Goal: Task Accomplishment & Management: Manage account settings

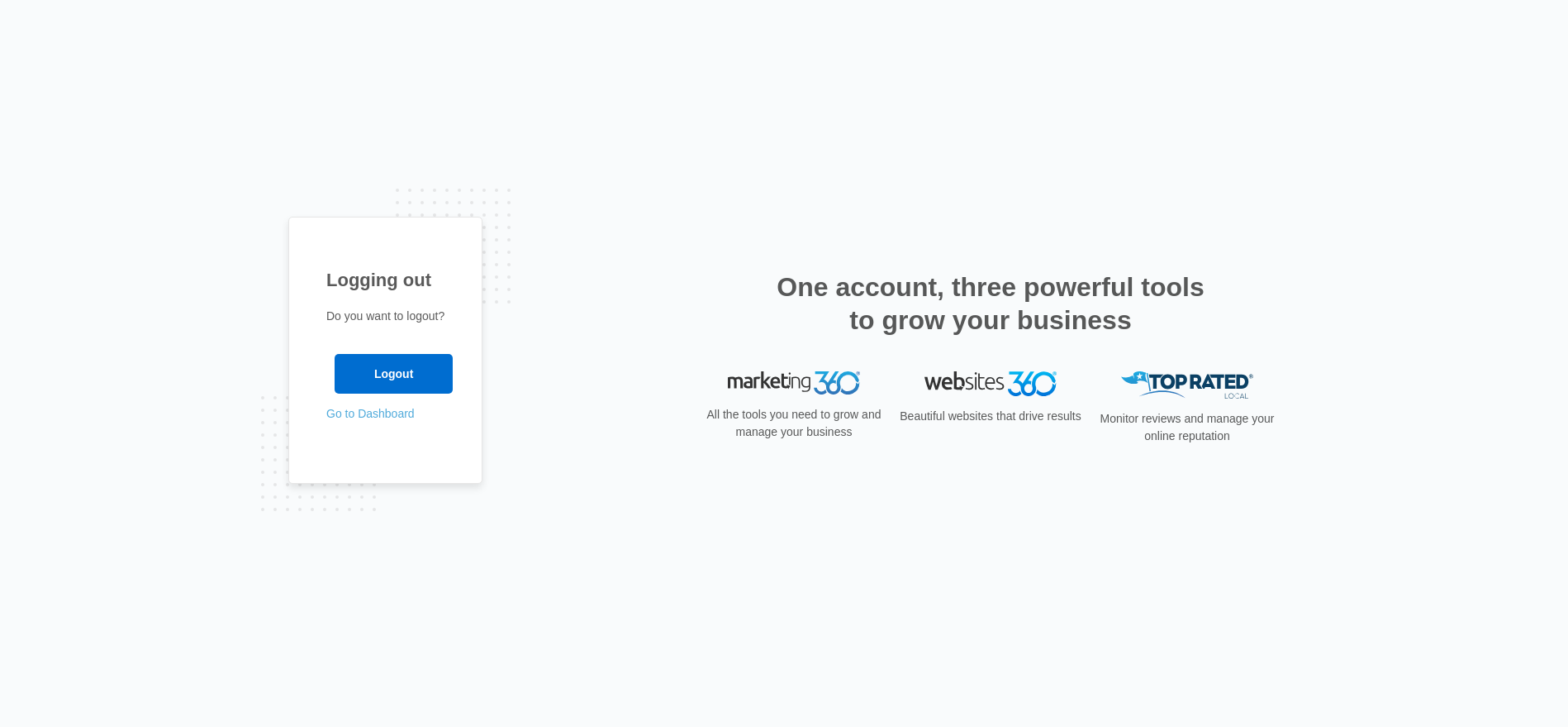
click at [397, 416] on link "Go to Dashboard" at bounding box center [370, 413] width 88 height 13
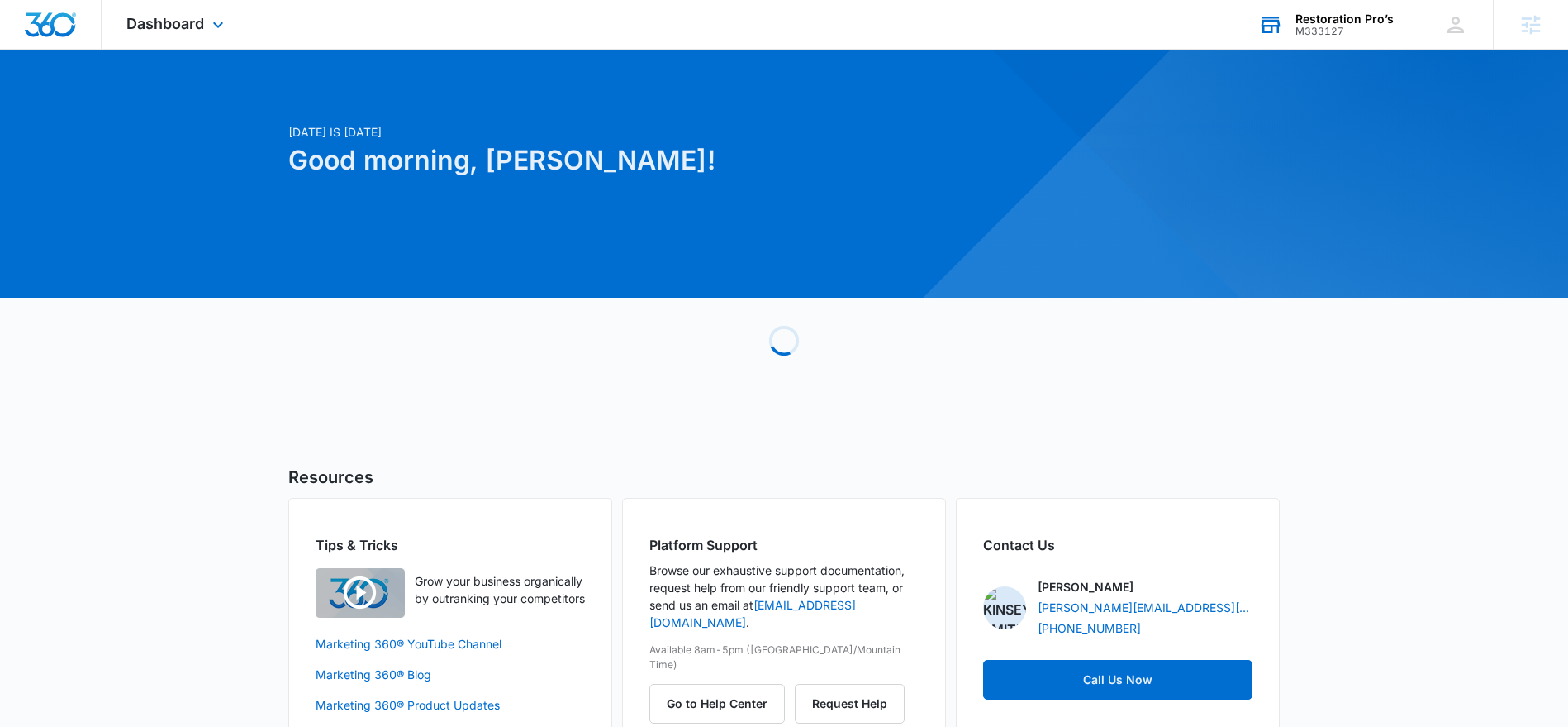
click at [1312, 33] on div "M333127" at bounding box center [1344, 32] width 98 height 12
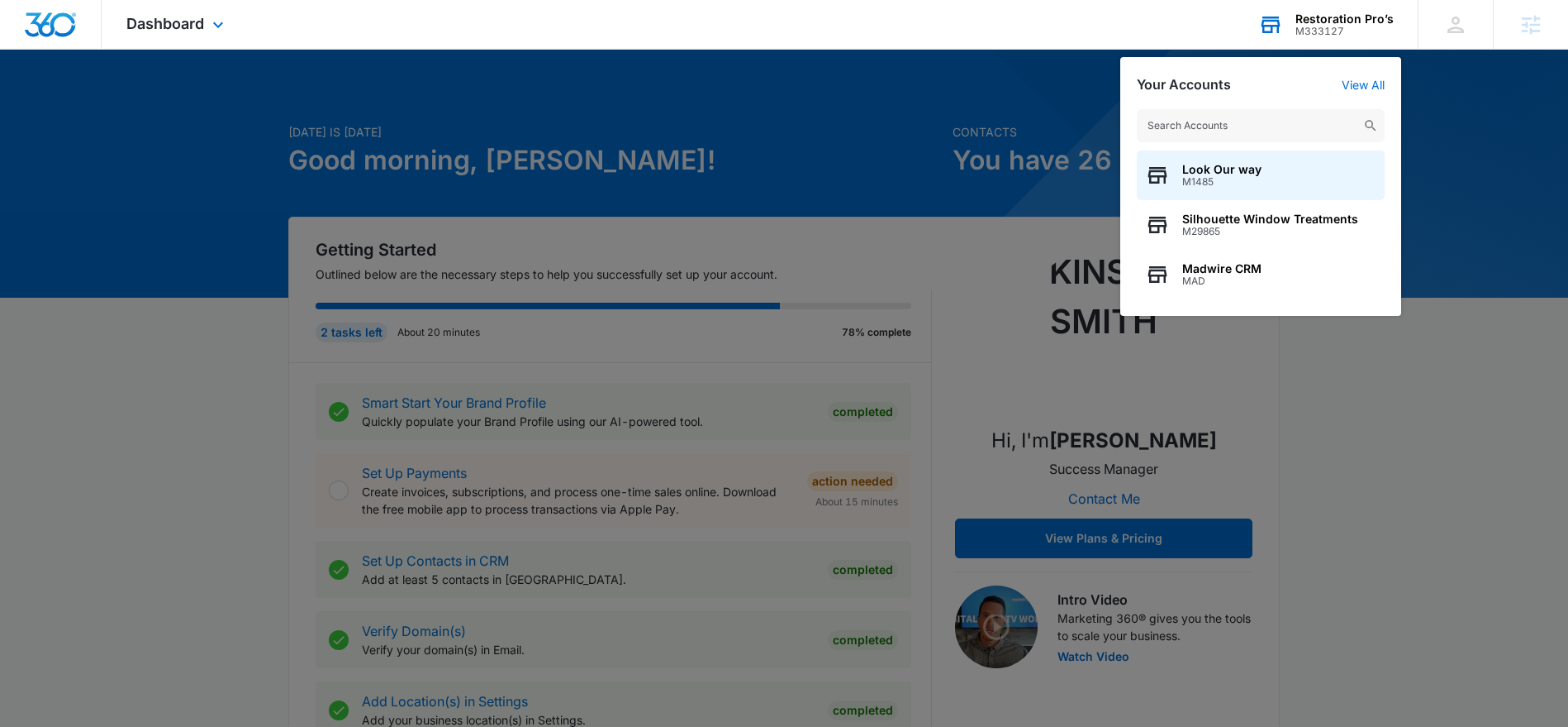
click at [1274, 119] on input "text" at bounding box center [1260, 125] width 248 height 33
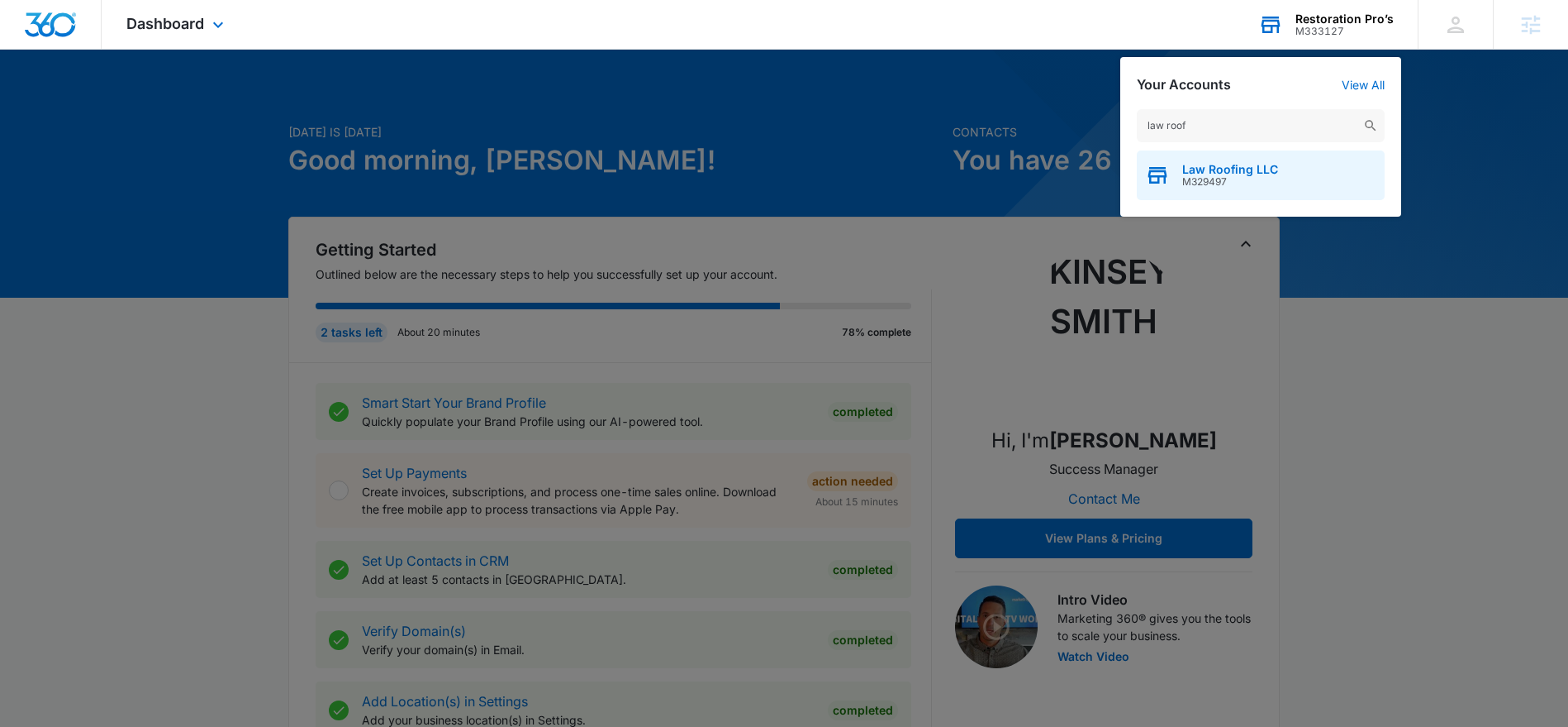
type input "law roof"
click at [1250, 169] on span "Law Roofing LLC" at bounding box center [1230, 169] width 96 height 13
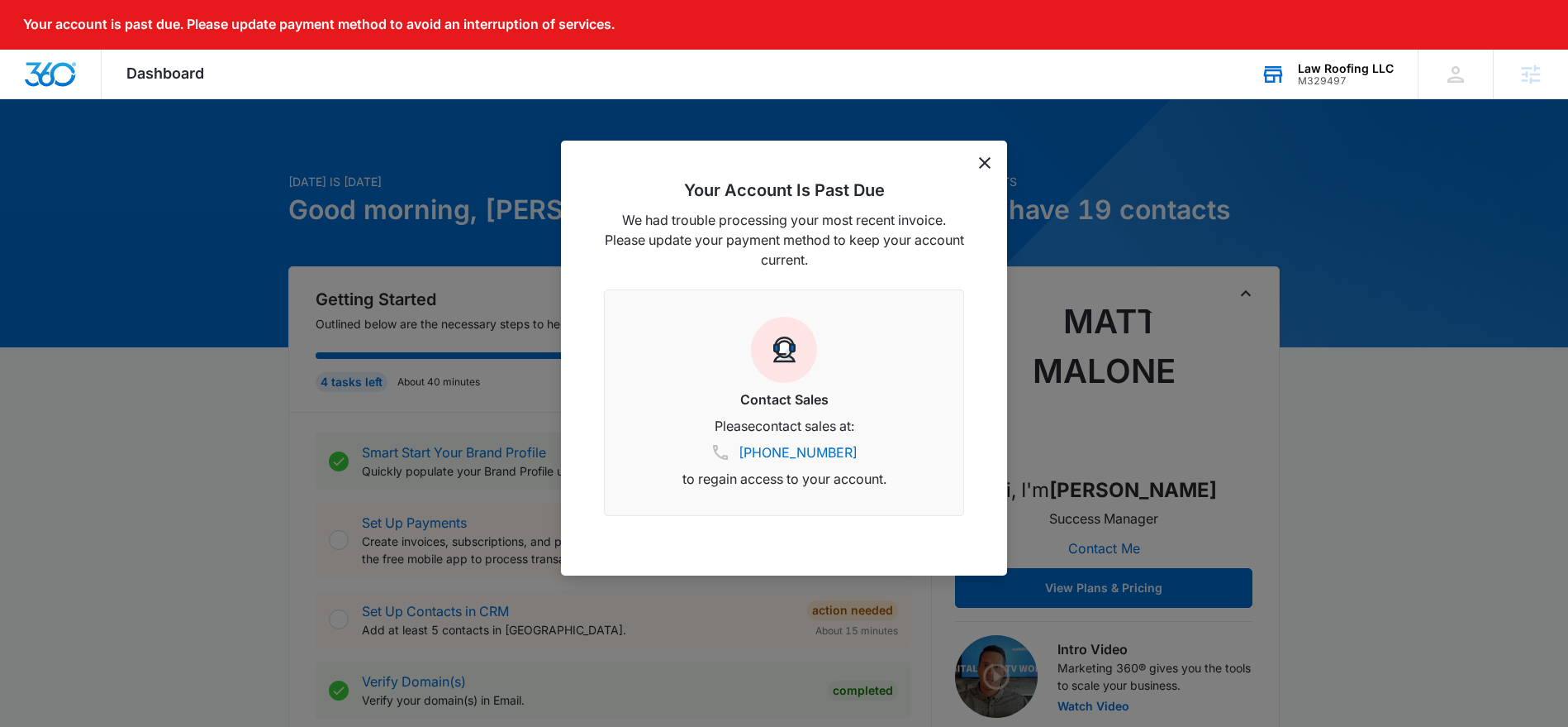
click at [983, 163] on icon "dismiss this dialog" at bounding box center [984, 163] width 12 height 12
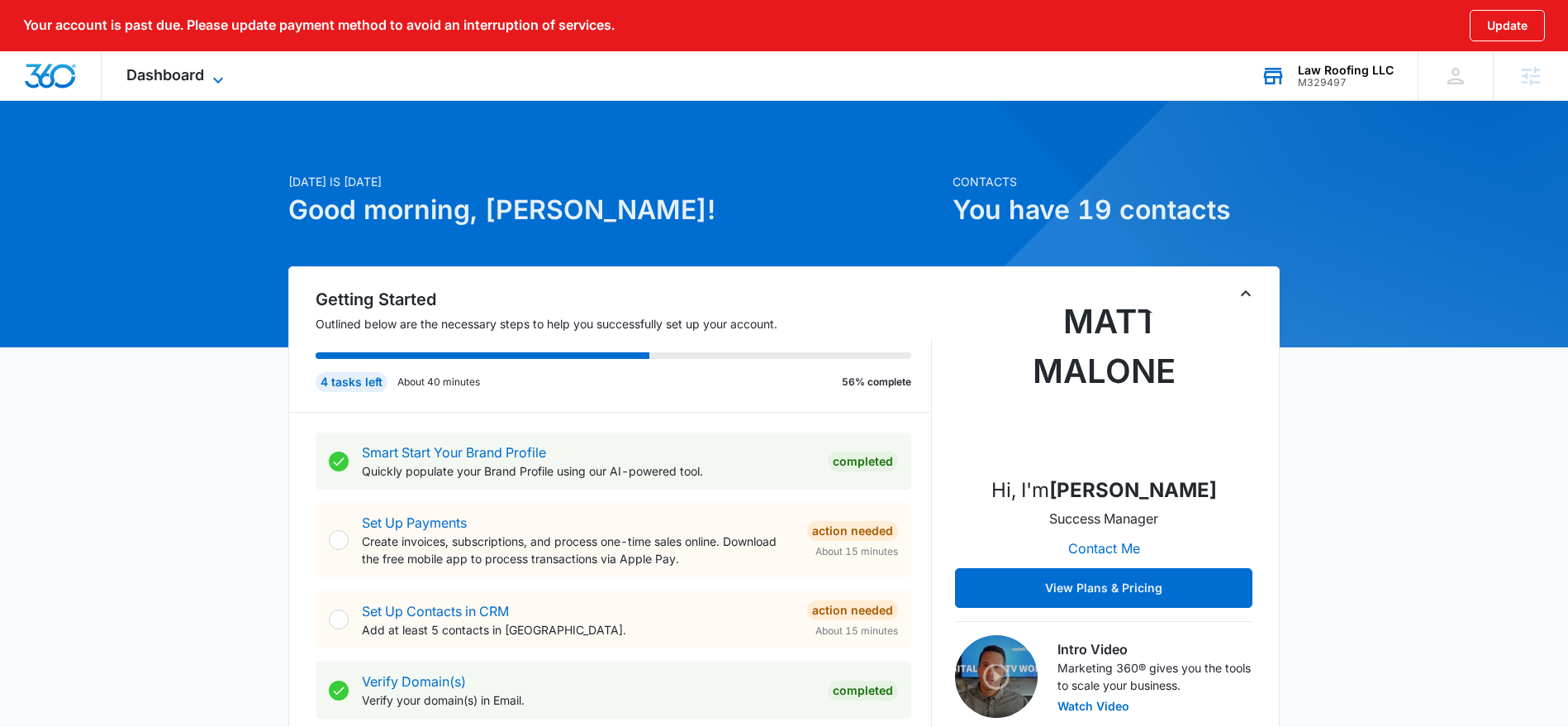
click at [212, 83] on icon at bounding box center [218, 80] width 20 height 20
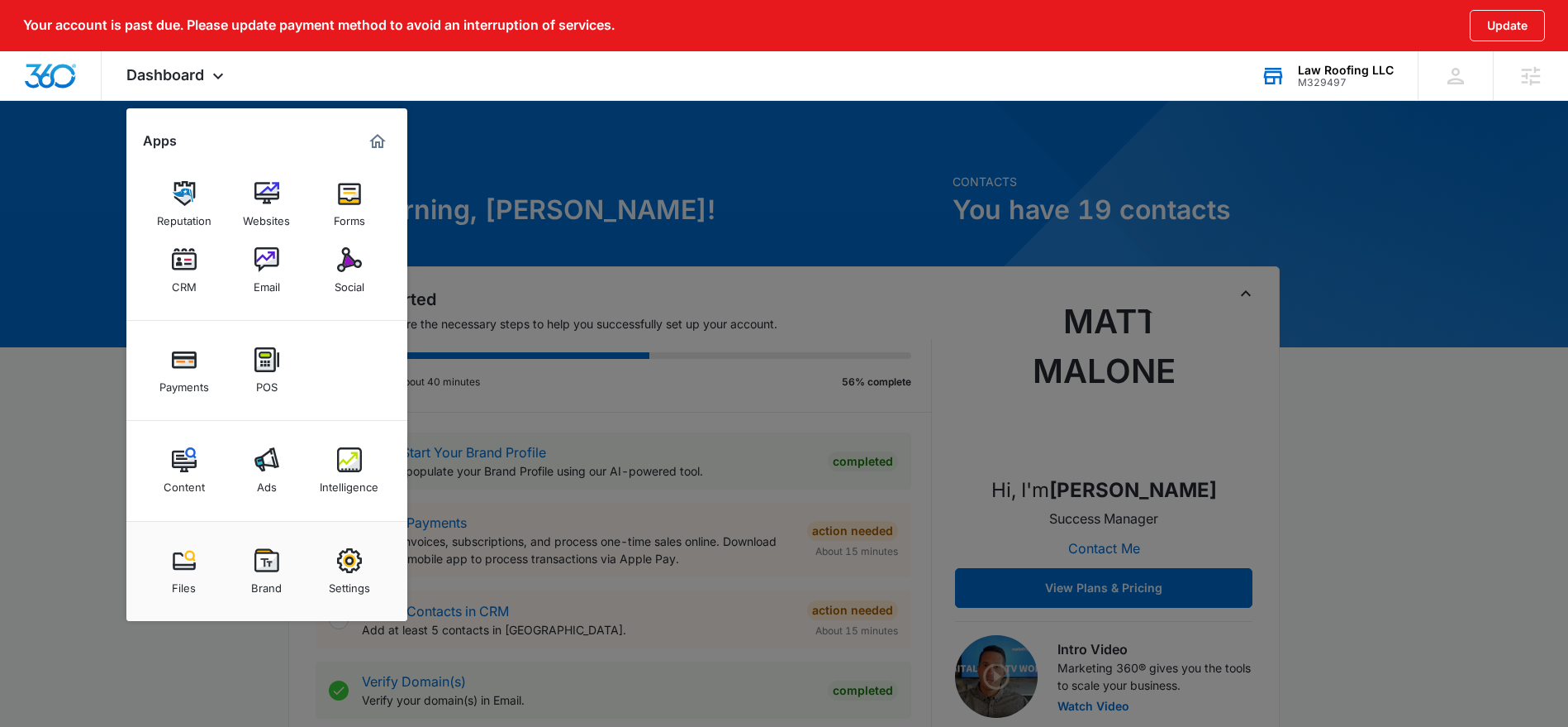
click at [1321, 71] on div "Law Roofing LLC" at bounding box center [1345, 70] width 96 height 13
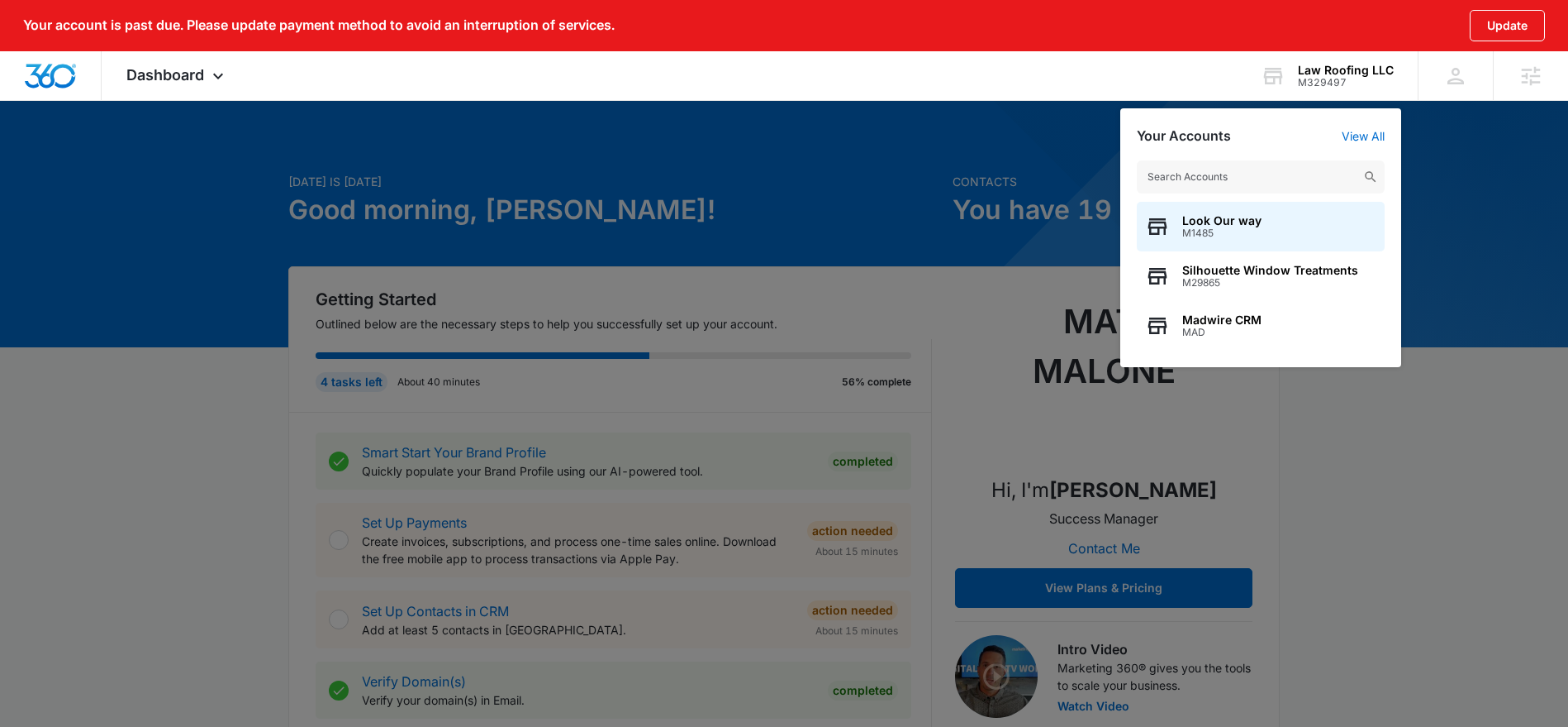
click at [1193, 178] on input "text" at bounding box center [1260, 176] width 248 height 33
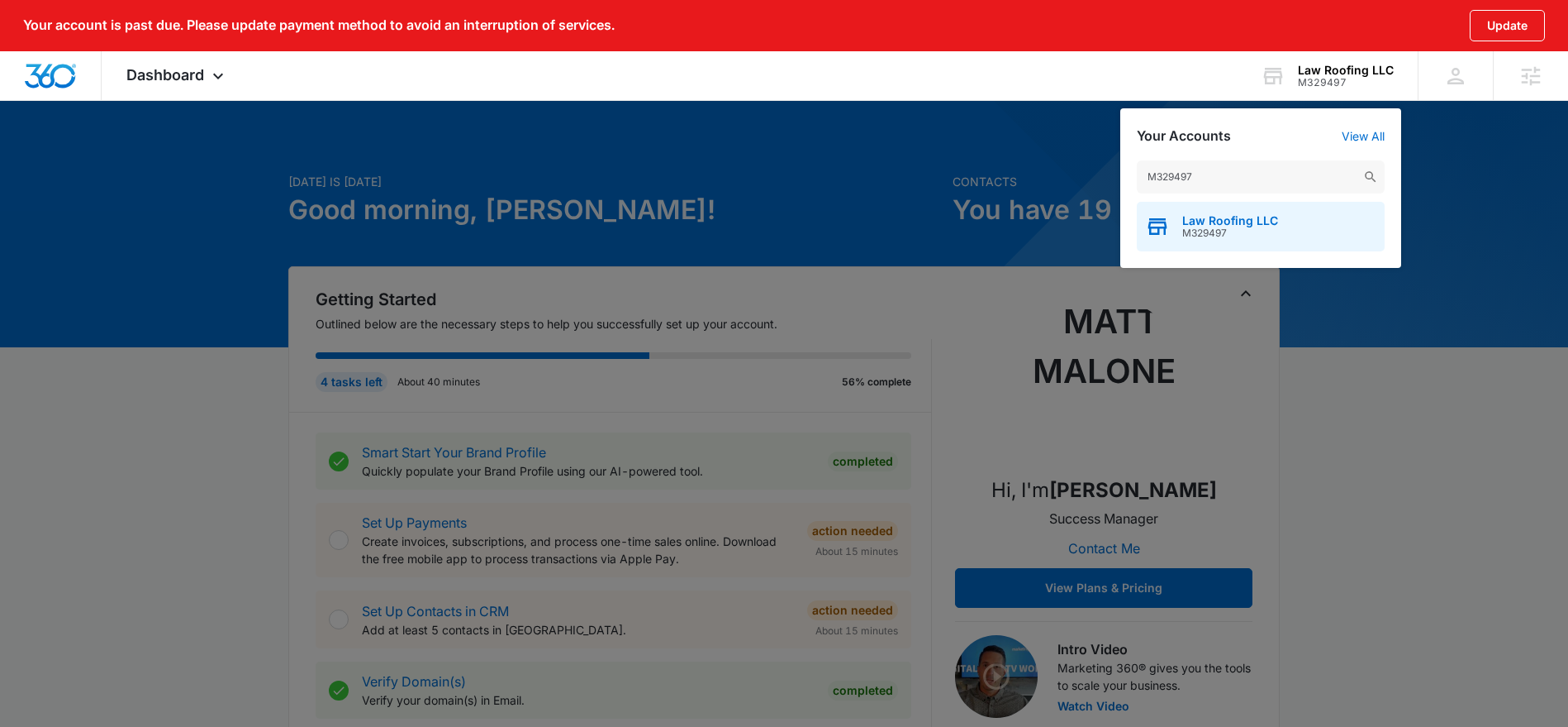
type input "M329497"
click at [1233, 222] on span "Law Roofing LLC" at bounding box center [1230, 220] width 96 height 13
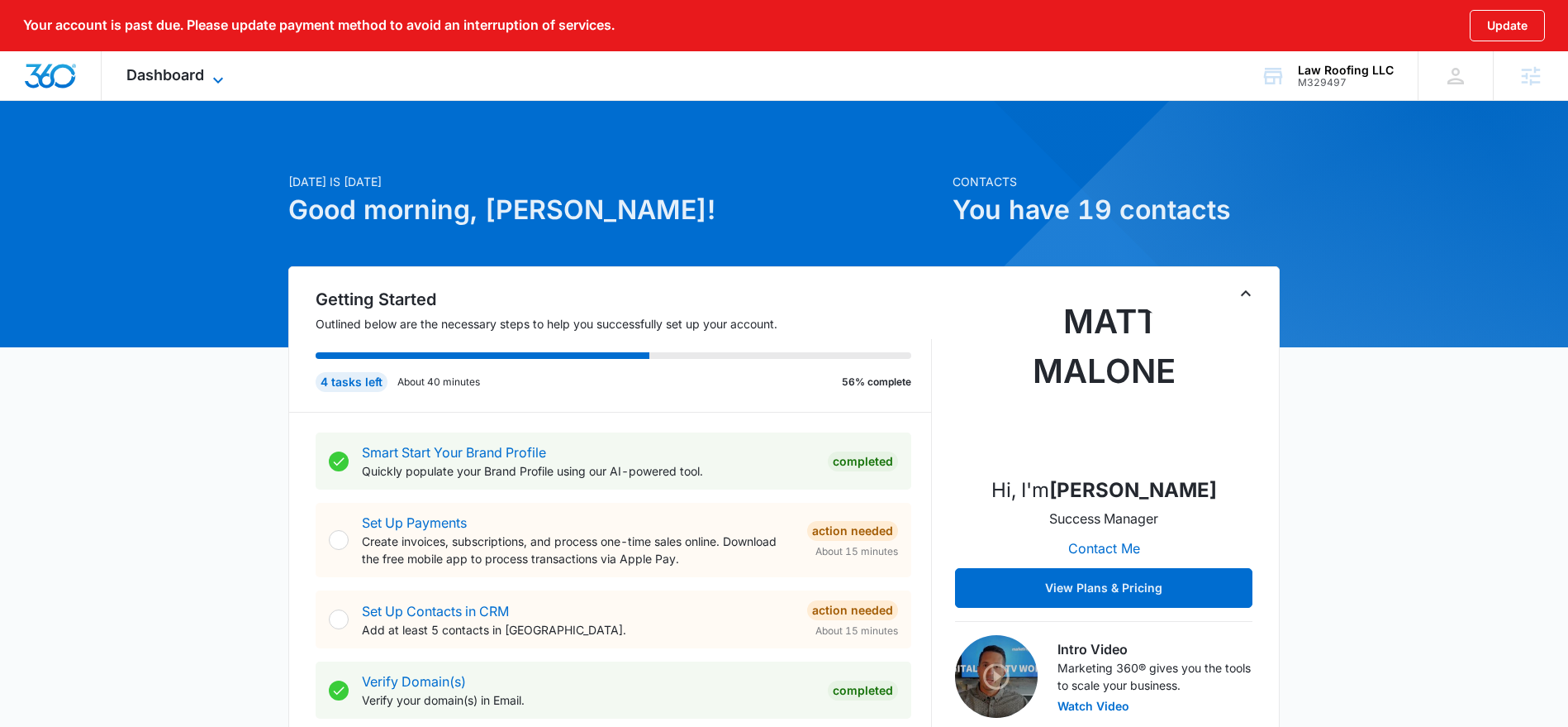
click at [220, 74] on icon at bounding box center [218, 80] width 20 height 20
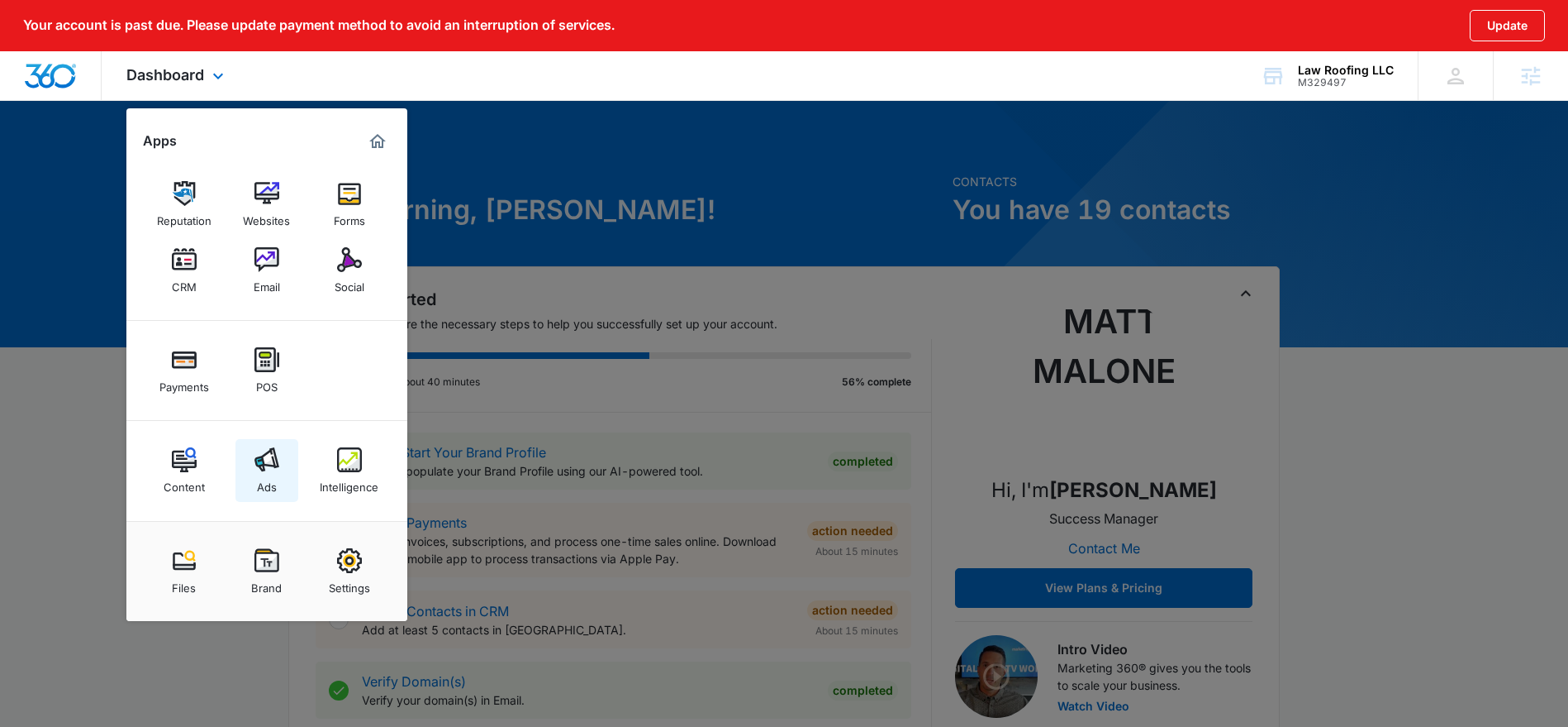
click at [260, 457] on img at bounding box center [267, 459] width 25 height 25
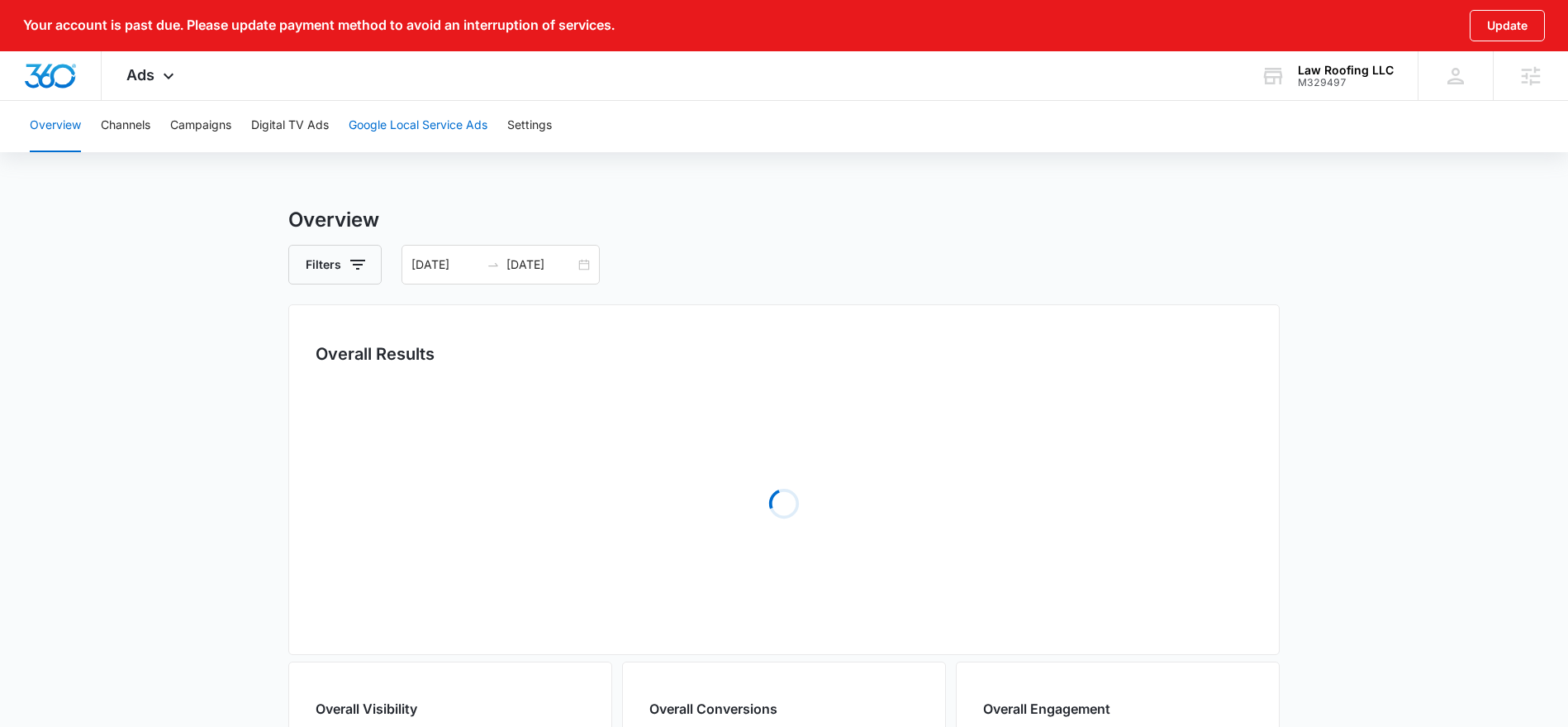
click at [404, 129] on button "Google Local Service Ads" at bounding box center [418, 125] width 139 height 53
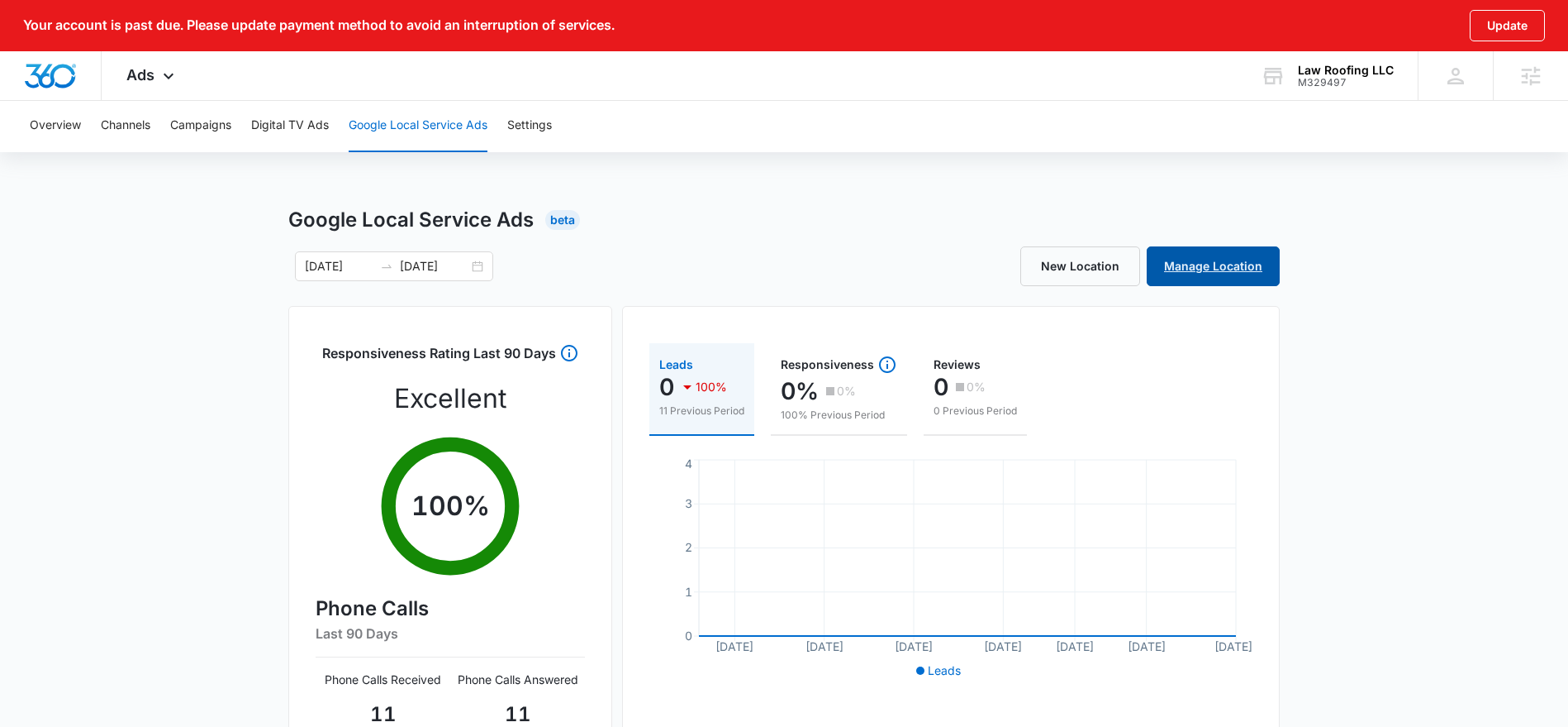
click at [1176, 259] on link "Manage Location" at bounding box center [1212, 266] width 133 height 40
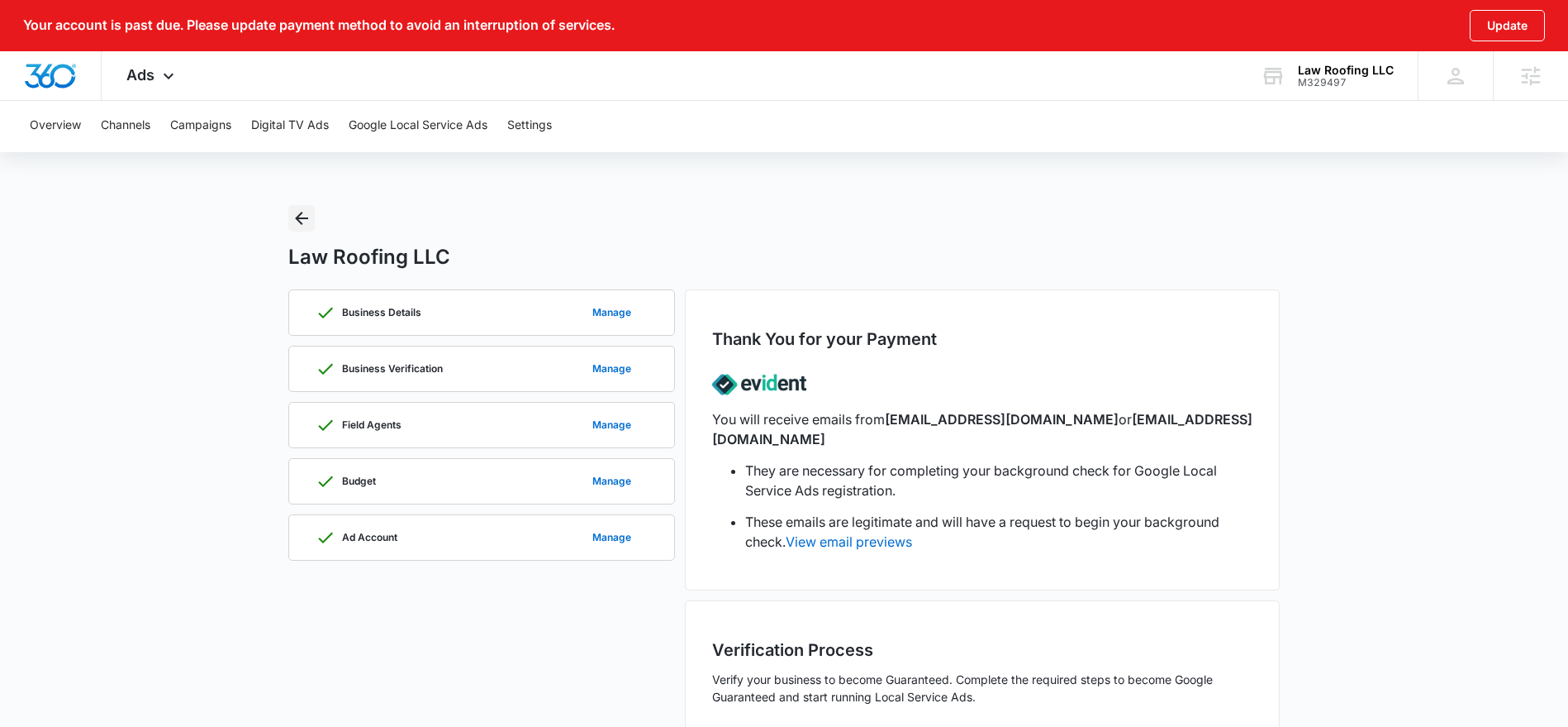
click at [308, 223] on icon "Back" at bounding box center [302, 218] width 20 height 20
